Goal: Transaction & Acquisition: Book appointment/travel/reservation

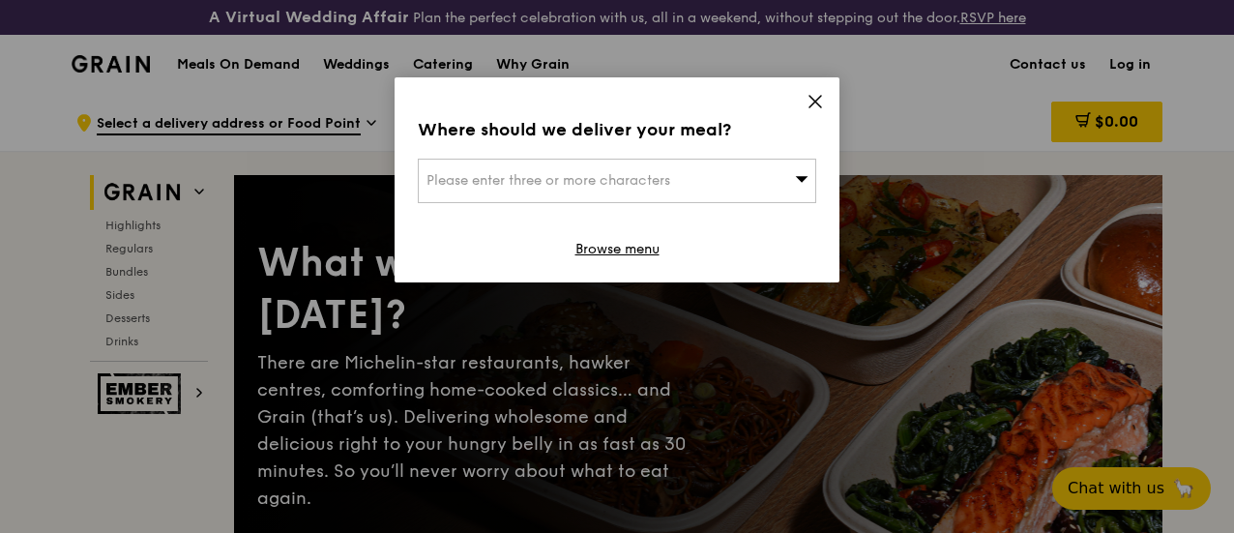
click at [814, 93] on icon at bounding box center [815, 101] width 17 height 17
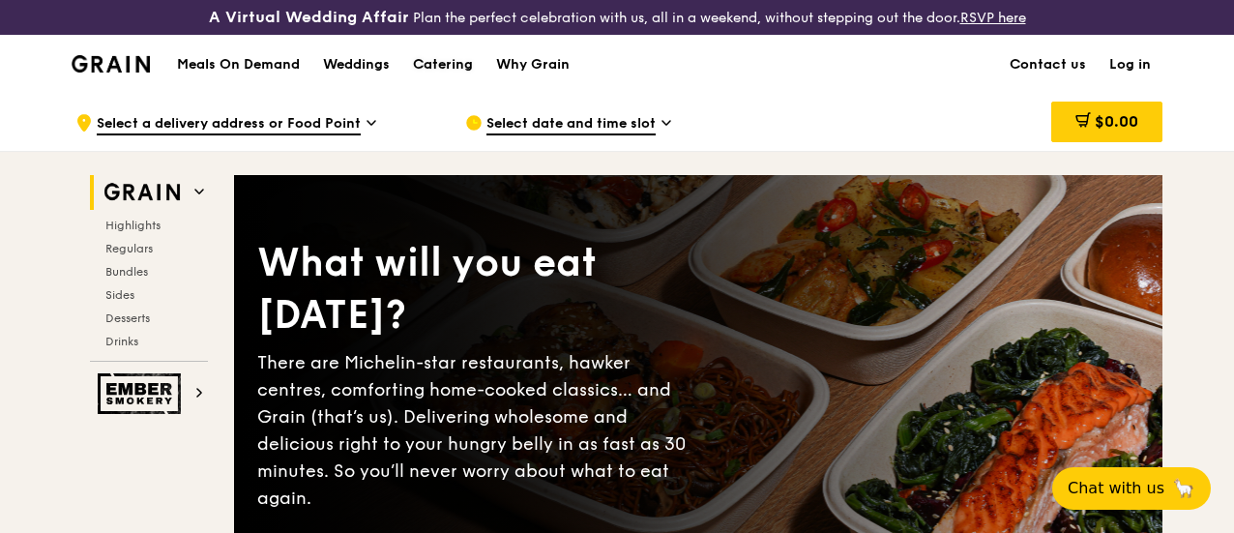
click at [446, 80] on div "Catering" at bounding box center [443, 65] width 60 height 58
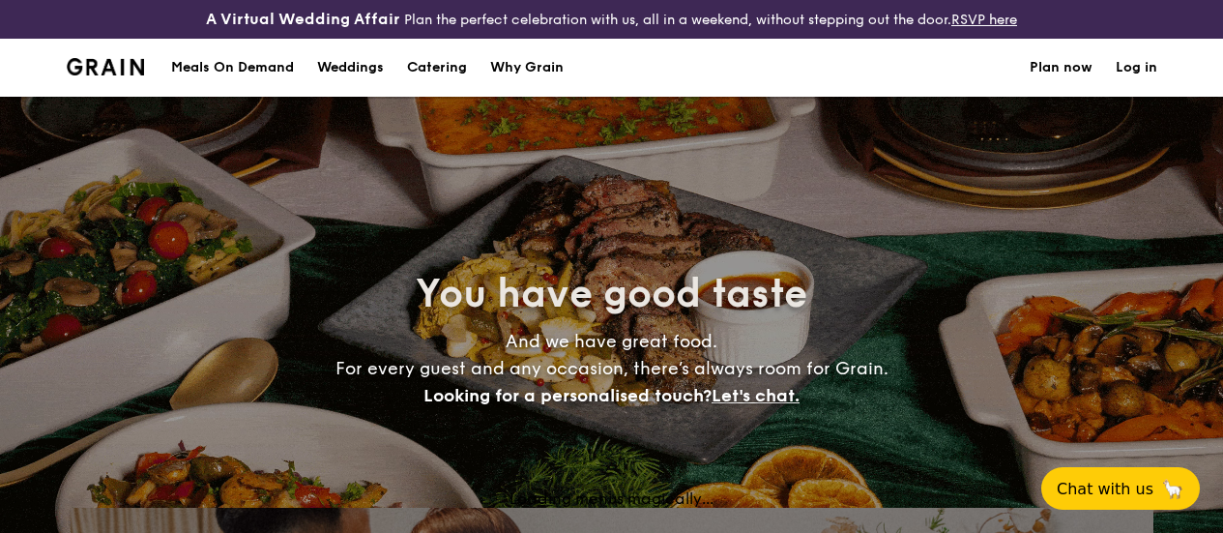
select select
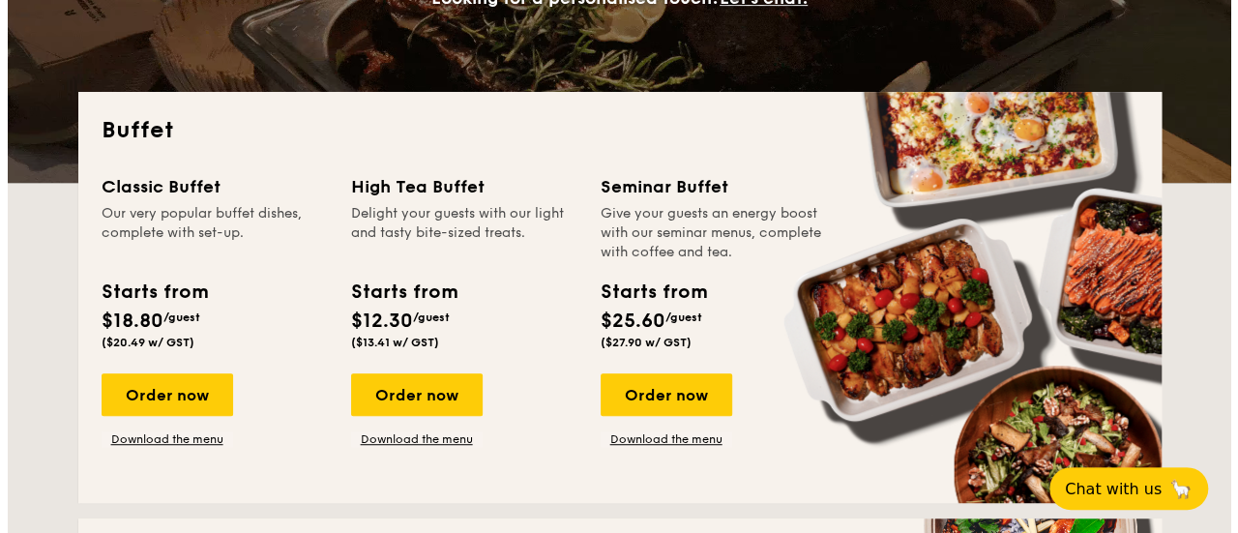
scroll to position [381, 0]
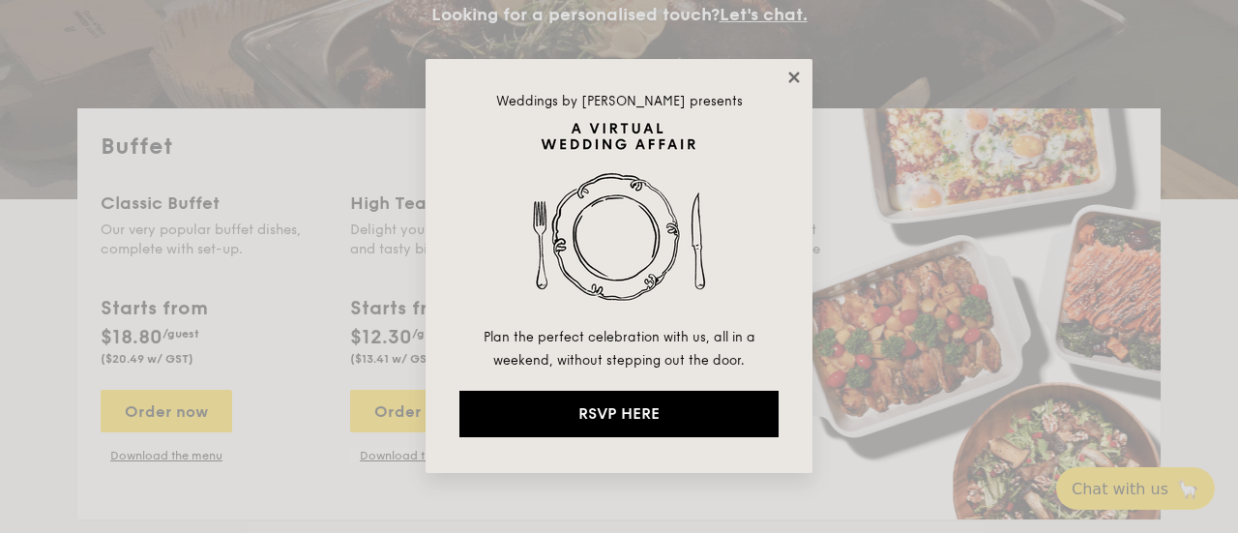
click at [785, 85] on icon at bounding box center [793, 77] width 17 height 17
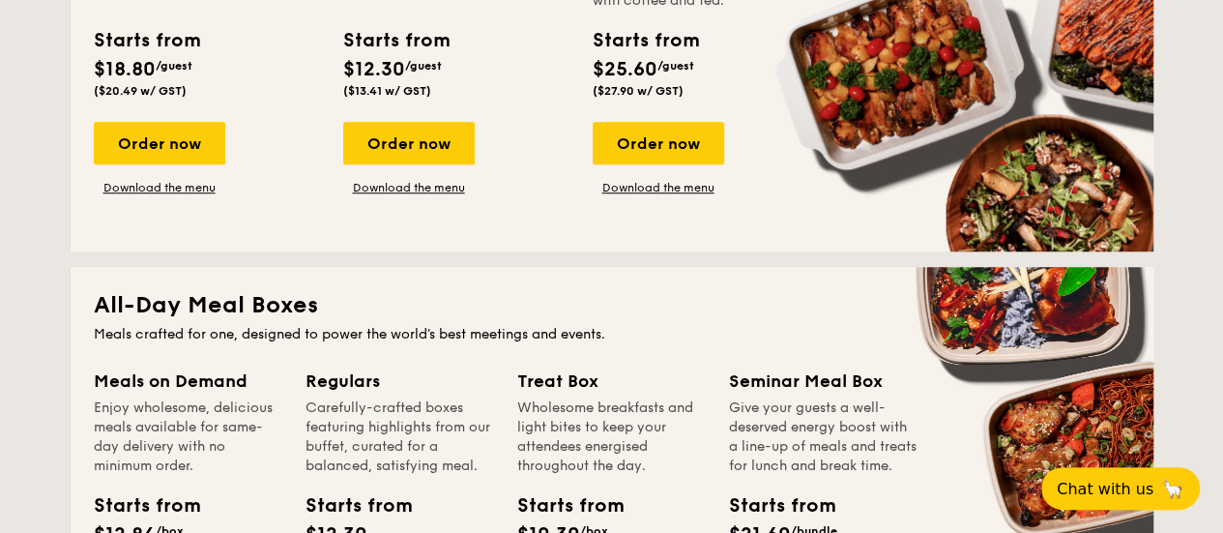
scroll to position [648, 0]
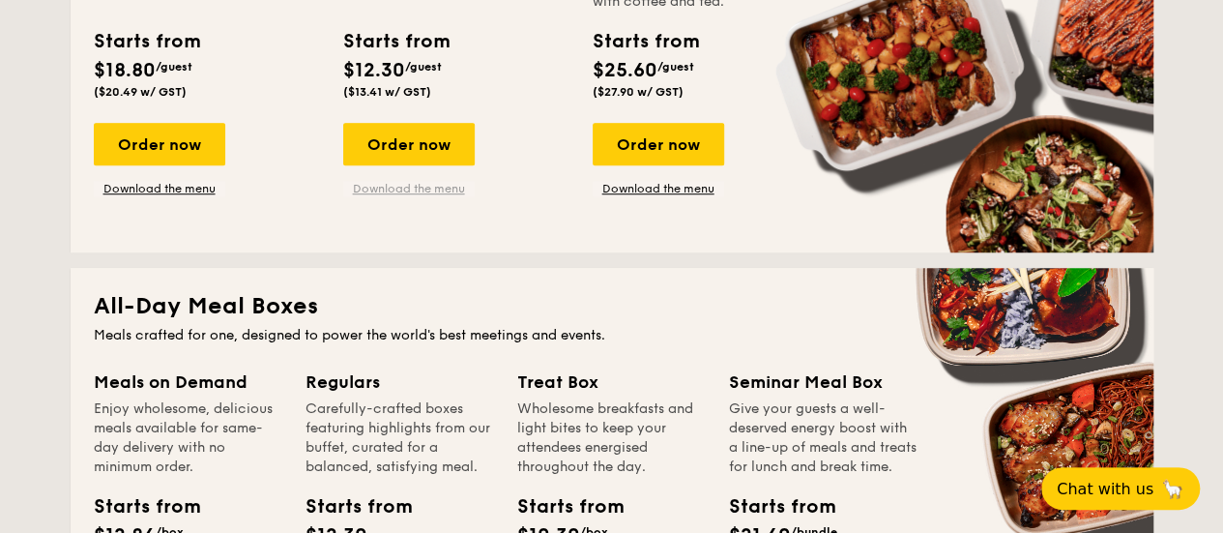
click at [406, 196] on link "Download the menu" at bounding box center [409, 188] width 132 height 15
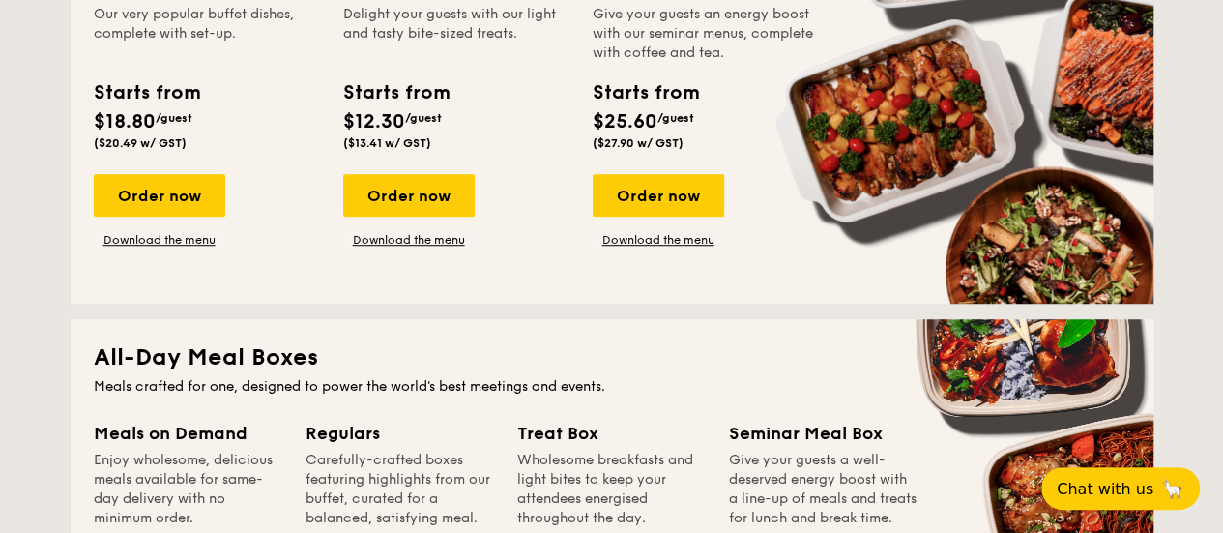
scroll to position [598, 0]
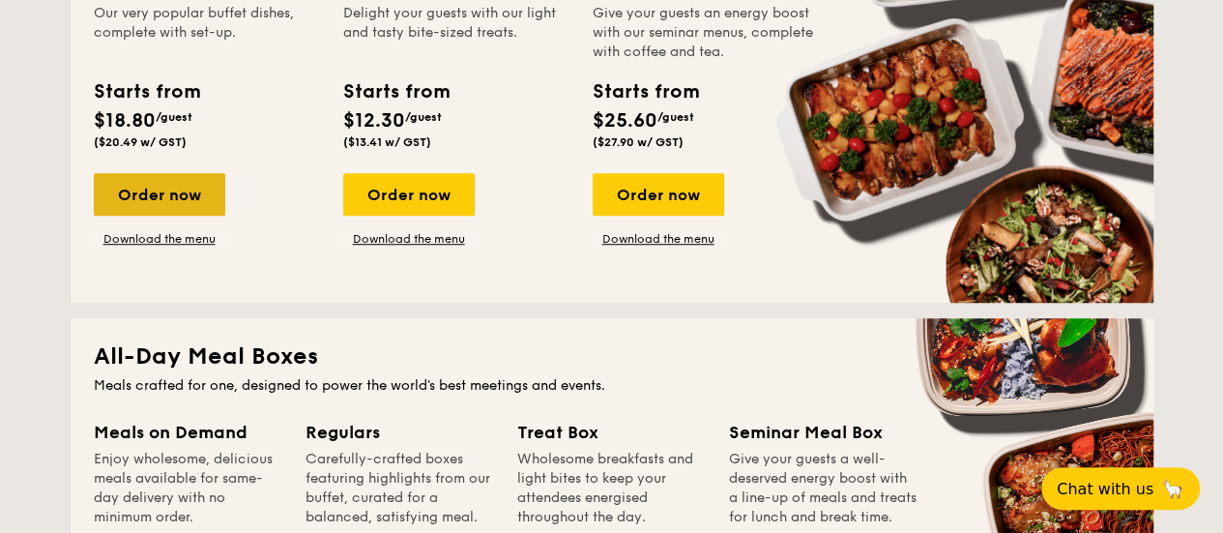
click at [158, 214] on div "Order now" at bounding box center [160, 194] width 132 height 43
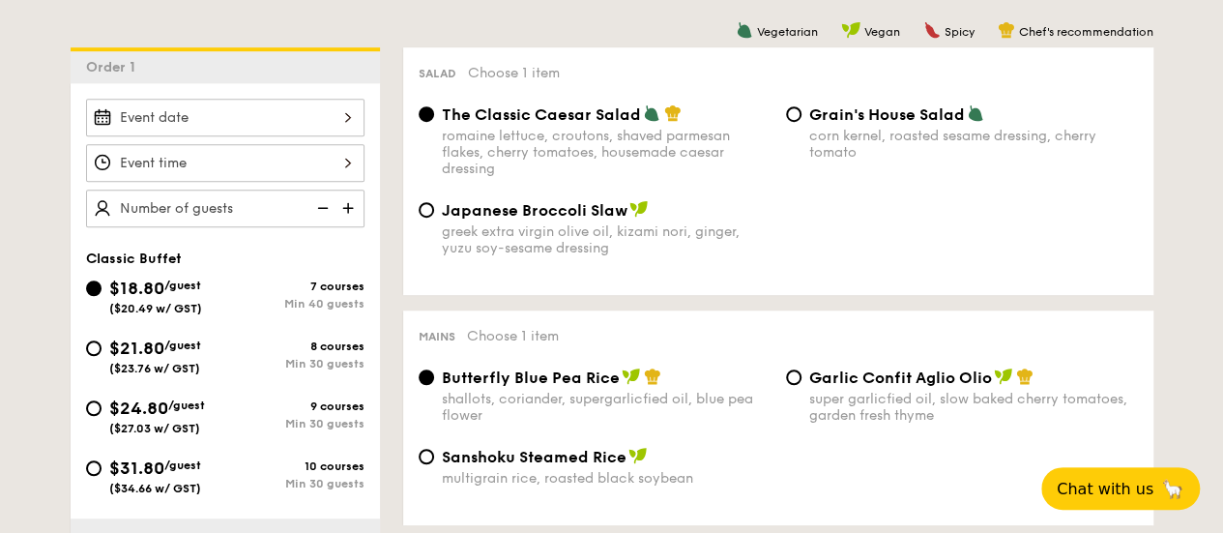
scroll to position [538, 0]
click at [344, 248] on div "Classic Buffet $18.80 /guest ($20.49 w/ GST) 7 courses Min 40 guests $21.80 /gu…" at bounding box center [225, 361] width 309 height 559
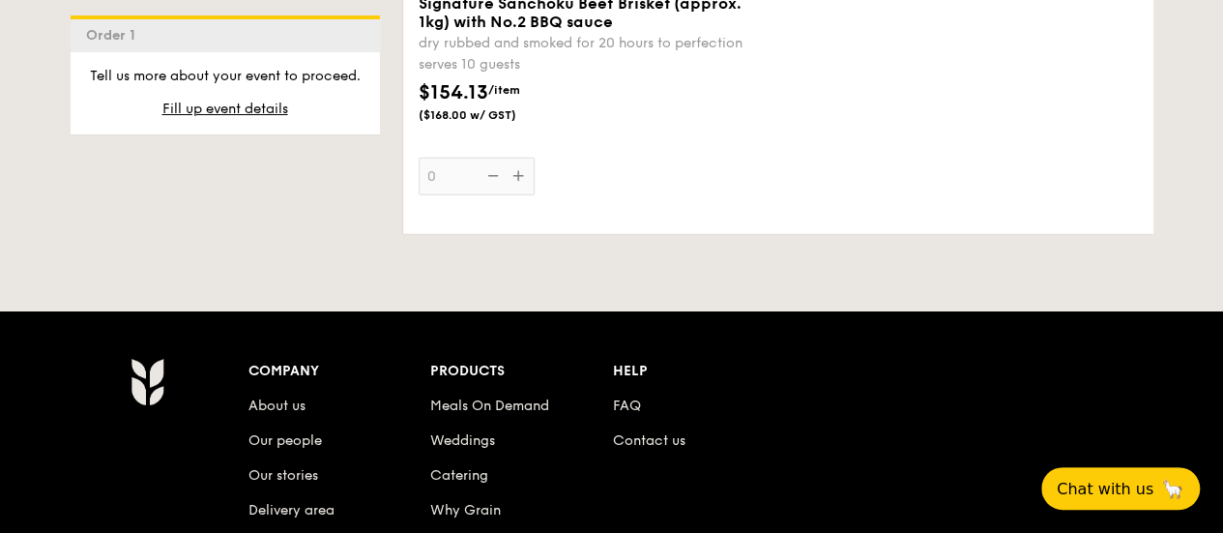
scroll to position [2639, 0]
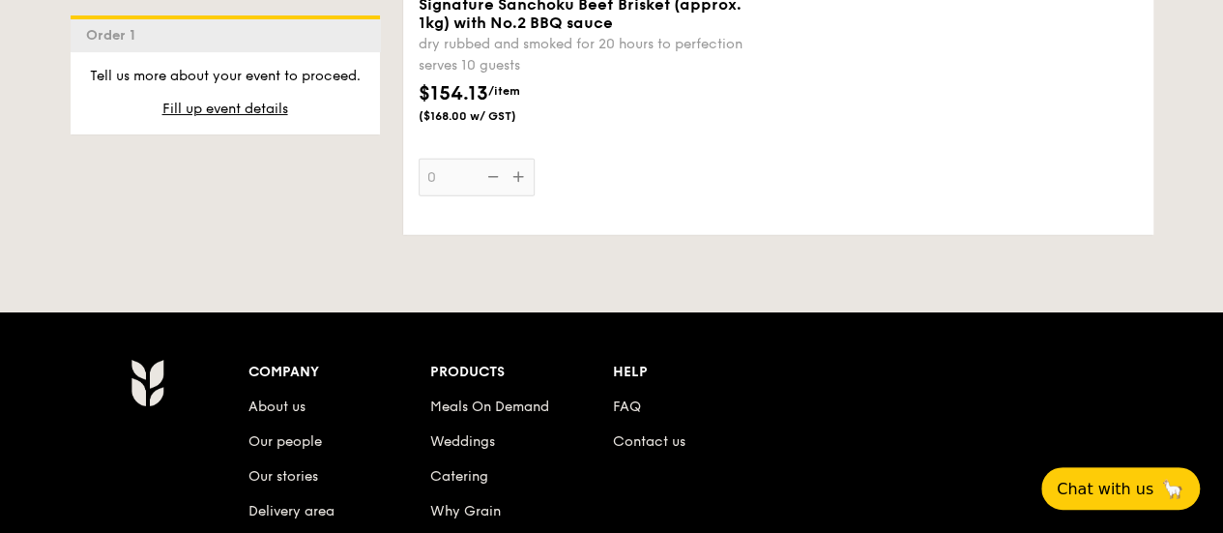
select select
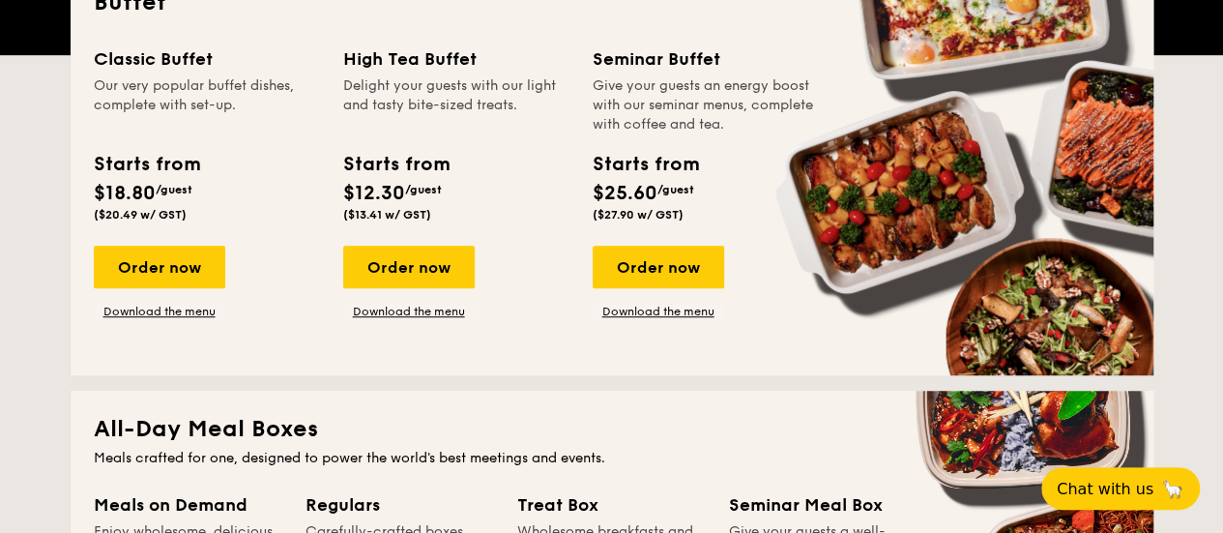
scroll to position [524, 0]
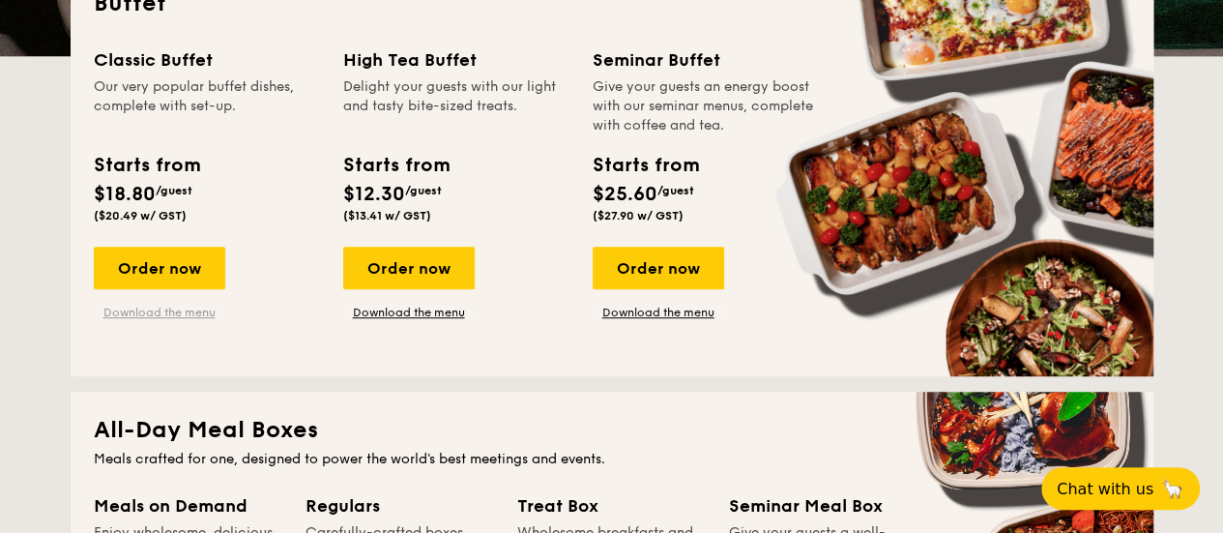
click at [145, 320] on link "Download the menu" at bounding box center [160, 312] width 132 height 15
